Goal: Transaction & Acquisition: Subscribe to service/newsletter

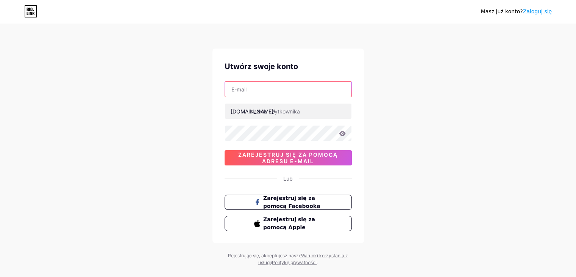
drag, startPoint x: 0, startPoint y: 0, endPoint x: 287, endPoint y: 96, distance: 302.9
click at [287, 96] on input "text" at bounding box center [288, 88] width 127 height 15
type input "[EMAIL_ADDRESS][DOMAIN_NAME]"
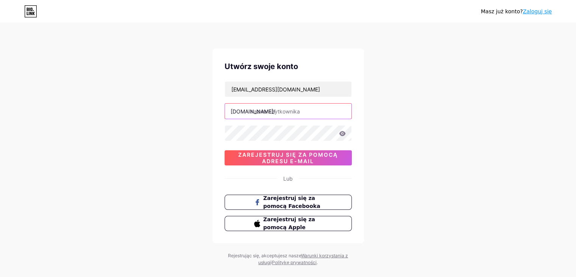
click at [283, 107] on input "text" at bounding box center [288, 110] width 127 height 15
type input "kasjanaaa"
click at [341, 131] on icon at bounding box center [342, 133] width 7 height 5
click at [341, 129] on div "[EMAIL_ADDRESS][DOMAIN_NAME] [DOMAIN_NAME]/ kasjanaaa 03AFcWeA52VzaIjrA0xbfGeGL…" at bounding box center [288, 123] width 127 height 84
click at [342, 133] on icon at bounding box center [342, 133] width 6 height 5
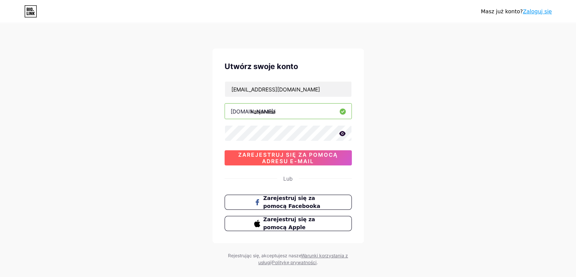
click at [315, 153] on font "Zarejestruj się za pomocą adresu e-mail" at bounding box center [288, 157] width 100 height 13
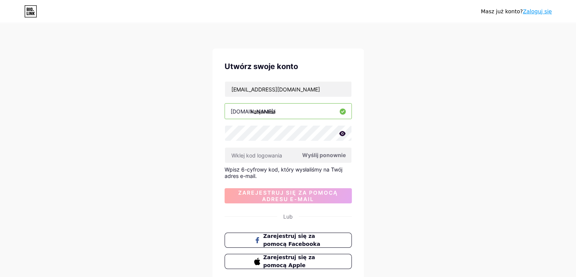
click at [337, 156] on font "Wyślij ponownie" at bounding box center [324, 155] width 44 height 6
click at [277, 86] on input "[EMAIL_ADDRESS][DOMAIN_NAME]" at bounding box center [288, 88] width 127 height 15
click at [253, 93] on input "[EMAIL_ADDRESS][DOMAIN_NAME]" at bounding box center [288, 88] width 127 height 15
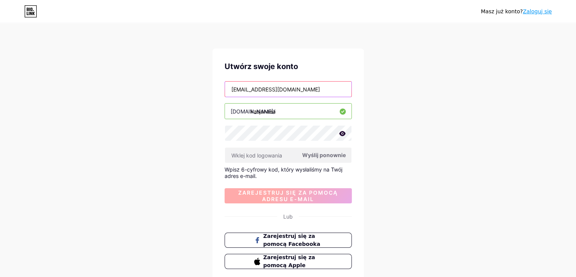
type input "[EMAIL_ADDRESS][DOMAIN_NAME]"
click at [293, 192] on font "Zarejestruj się za pomocą adresu e-mail" at bounding box center [288, 195] width 100 height 13
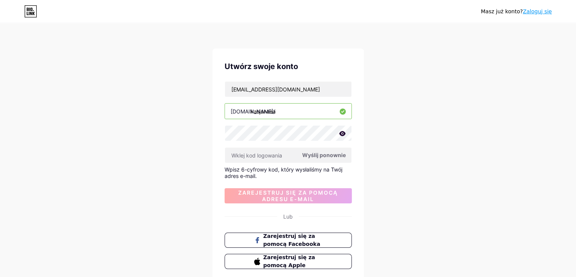
click at [332, 153] on font "Wyślij ponownie" at bounding box center [324, 155] width 44 height 6
